Goal: Information Seeking & Learning: Learn about a topic

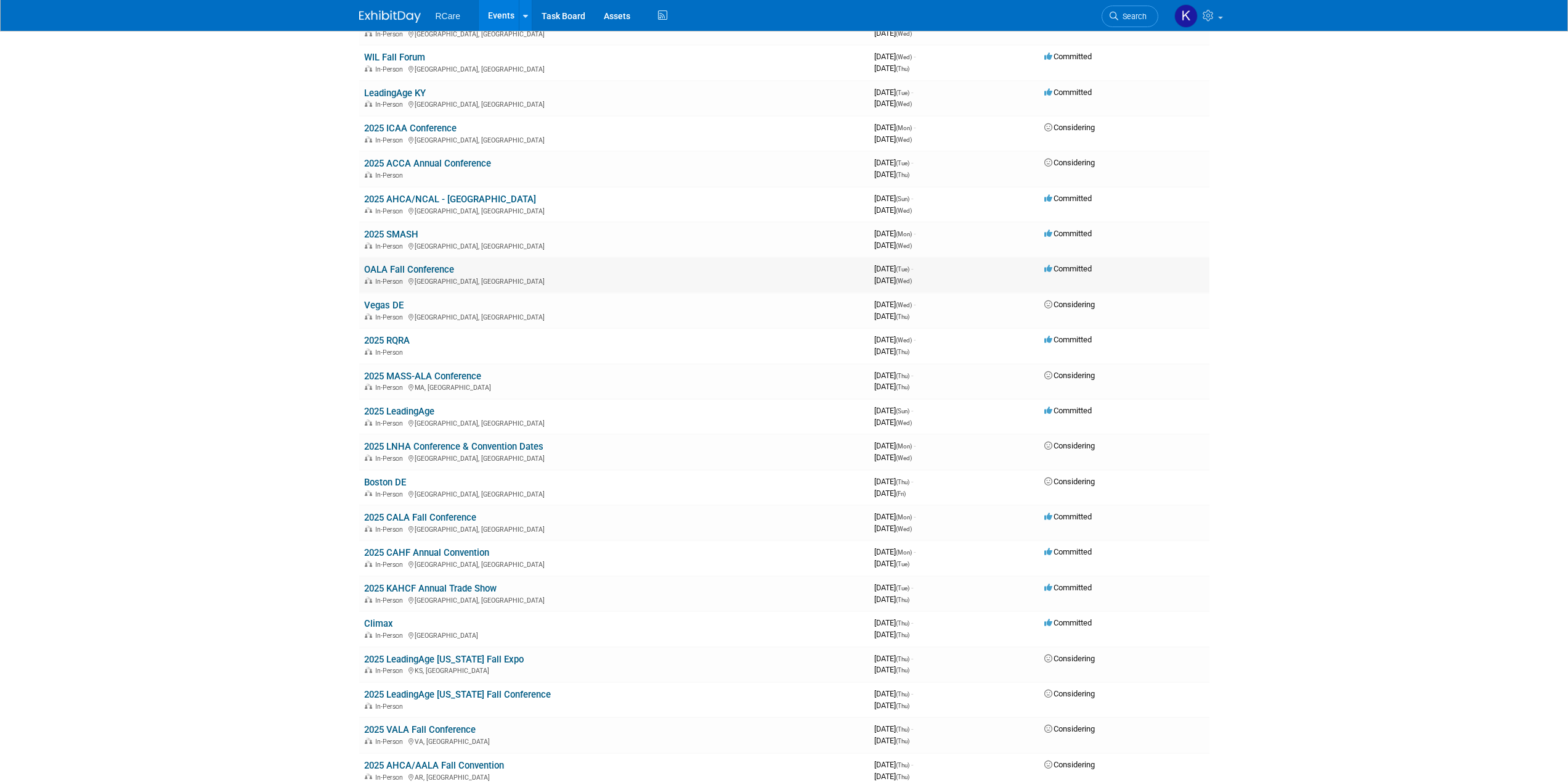
scroll to position [370, 0]
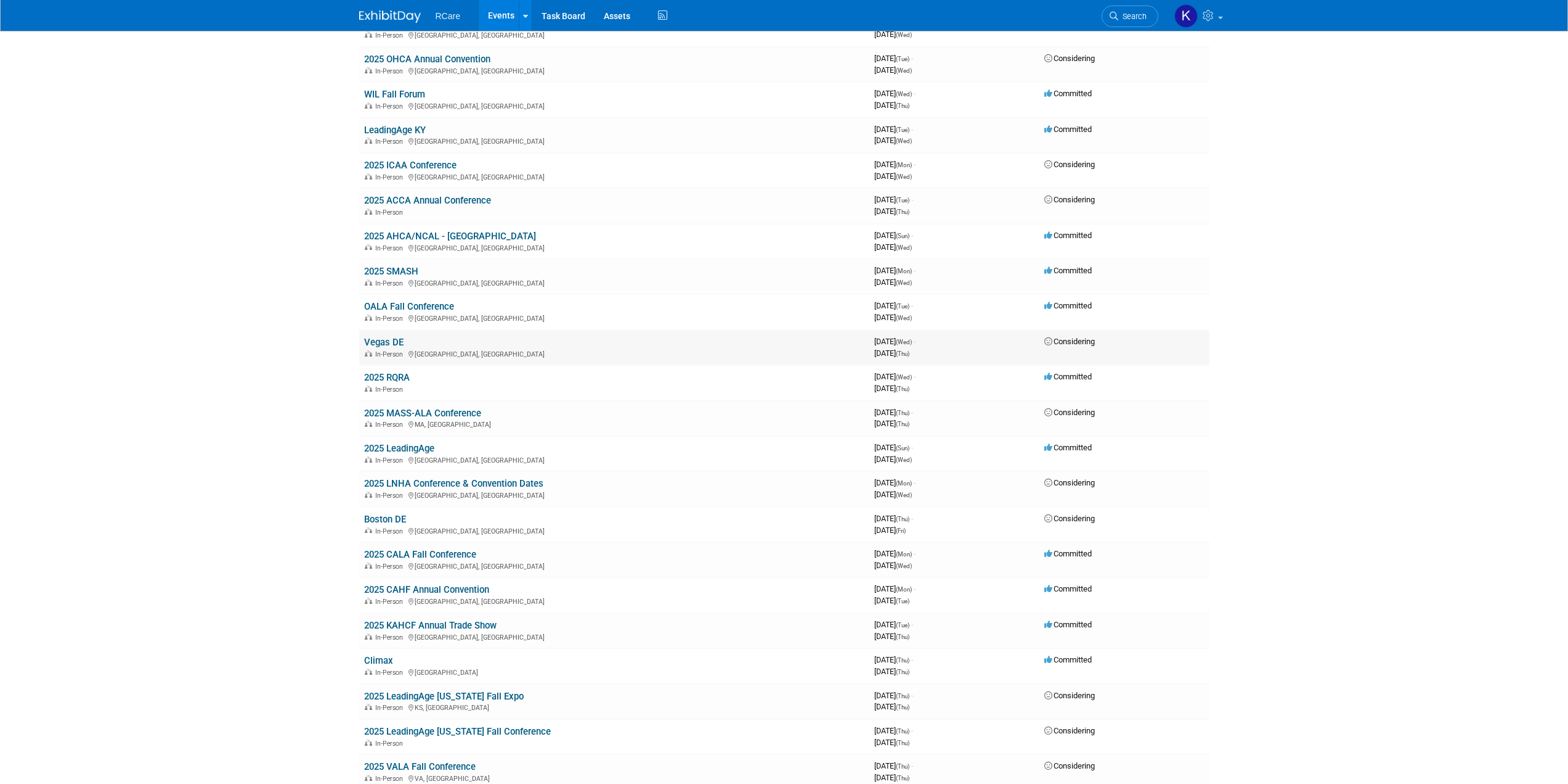
click at [389, 340] on link "Vegas DE" at bounding box center [384, 341] width 39 height 11
click at [430, 301] on link "OALA Fall Conference" at bounding box center [409, 306] width 90 height 11
click at [402, 235] on link "2025 AHCA/NCAL - [GEOGRAPHIC_DATA]" at bounding box center [450, 236] width 172 height 11
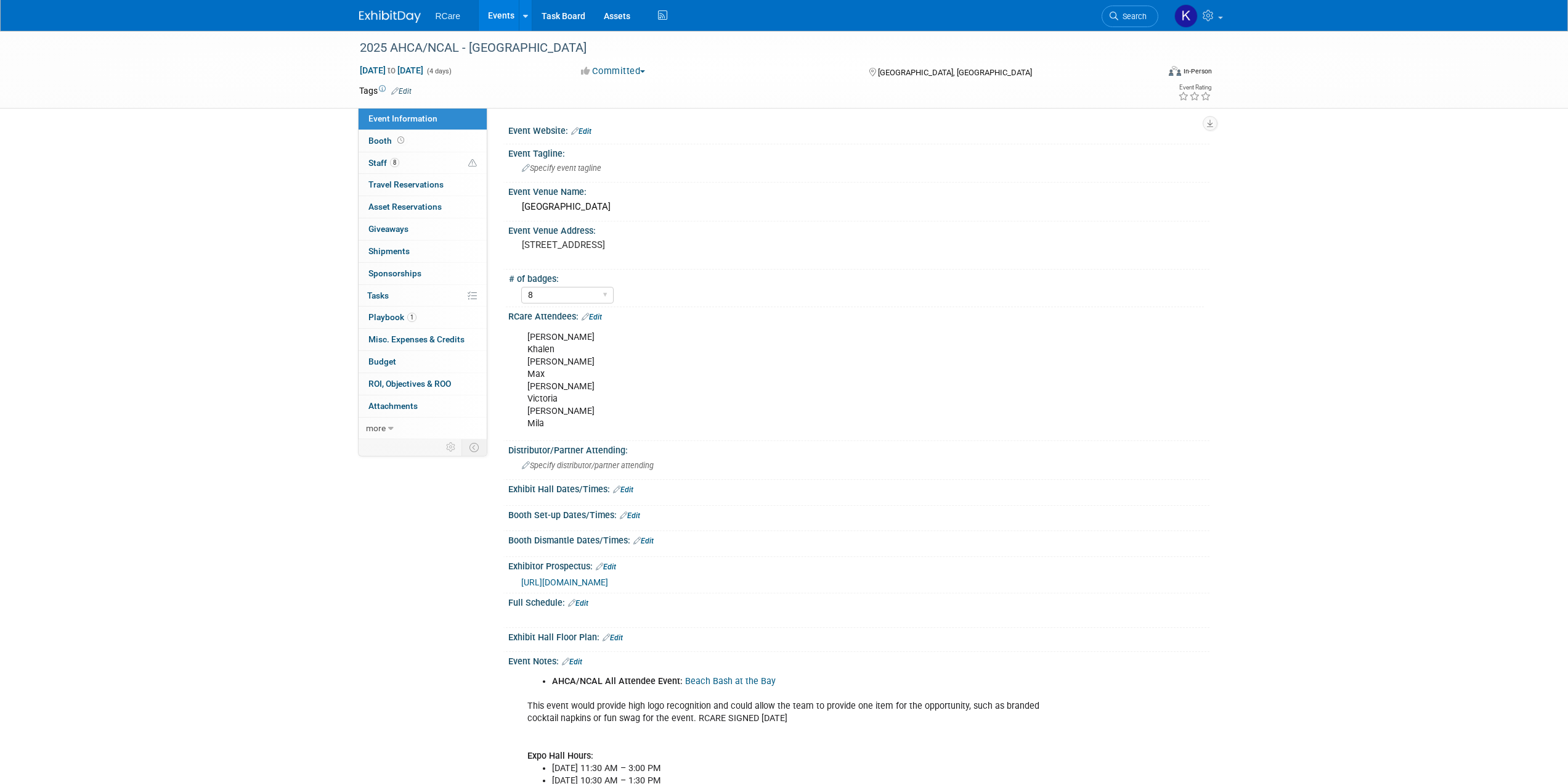
select select "8"
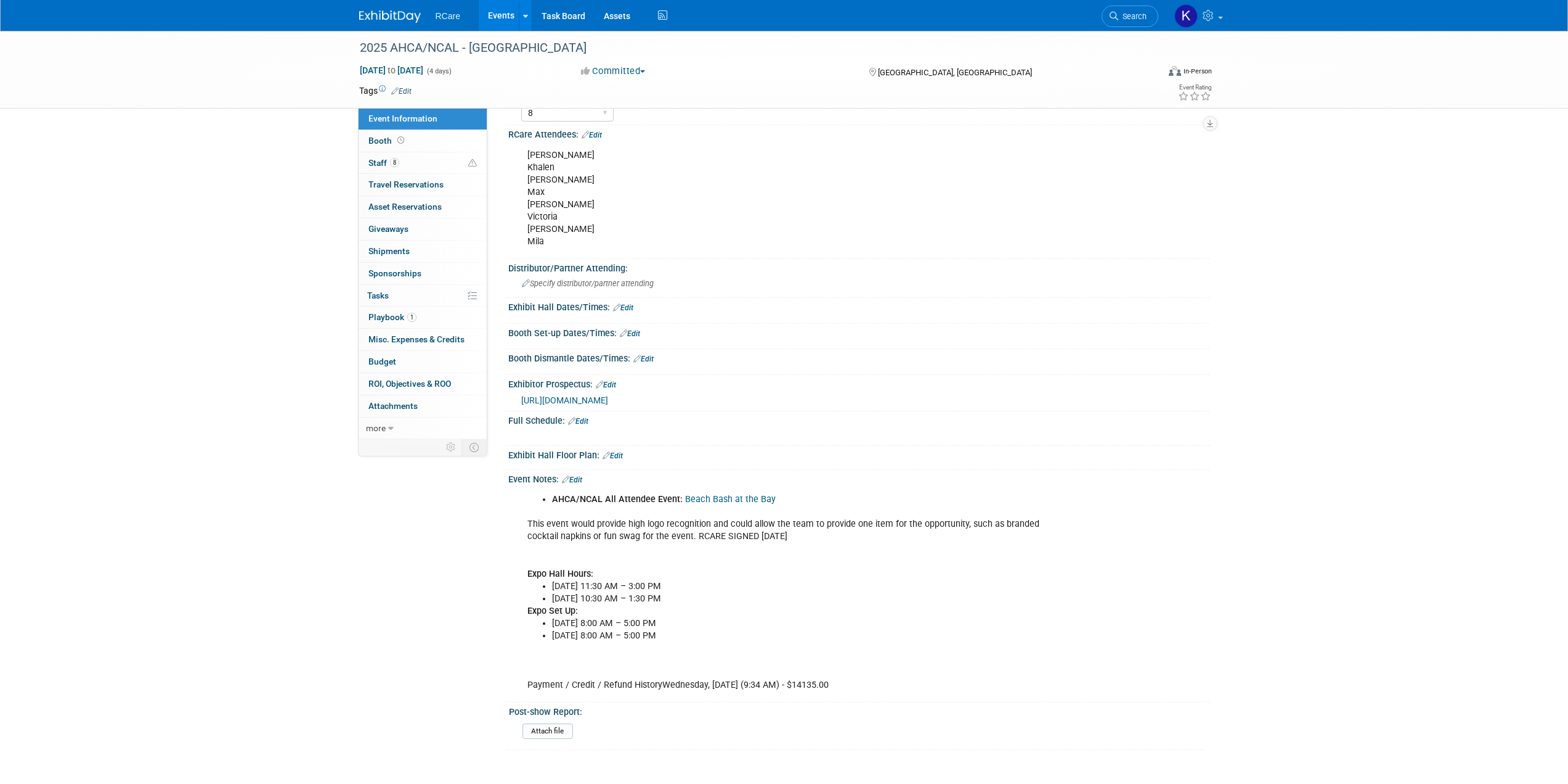
scroll to position [246, 0]
